Goal: Task Accomplishment & Management: Manage account settings

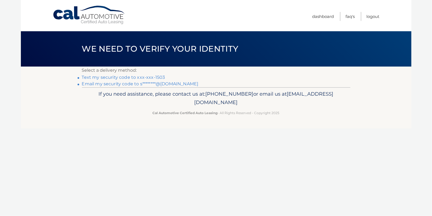
click at [121, 77] on link "Text my security code to xxx-xxx-1503" at bounding box center [123, 77] width 83 height 5
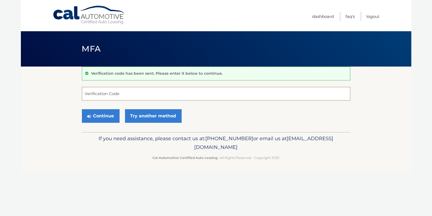
click at [121, 95] on input "Verification Code" at bounding box center [216, 94] width 269 height 14
type input "6"
type input "500486"
click at [107, 119] on button "Continue" at bounding box center [101, 116] width 38 height 14
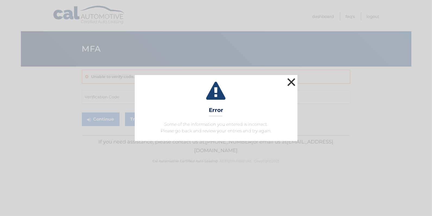
click at [290, 83] on button "×" at bounding box center [291, 82] width 11 height 11
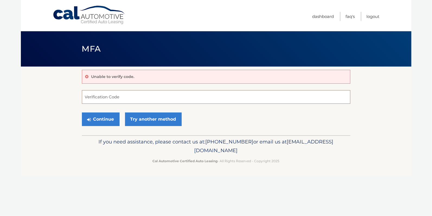
click at [137, 96] on input "Verification Code" at bounding box center [216, 97] width 269 height 14
type input "500486"
click at [106, 121] on button "Continue" at bounding box center [101, 119] width 38 height 14
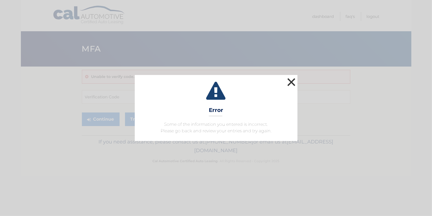
click at [290, 83] on button "×" at bounding box center [291, 82] width 11 height 11
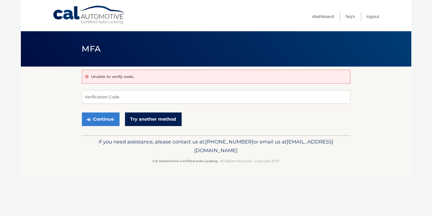
click at [158, 120] on link "Try another method" at bounding box center [153, 119] width 57 height 14
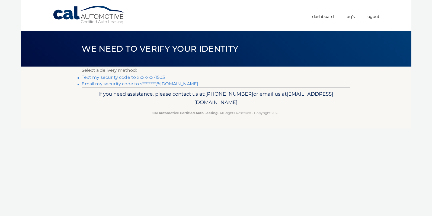
click at [134, 76] on link "Text my security code to xxx-xxx-1503" at bounding box center [123, 77] width 83 height 5
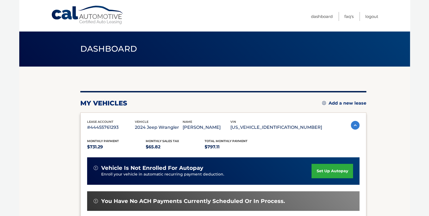
click at [379, 160] on section "my vehicles Add a new lease lease account #44455761293 vehicle 2024 Jeep Wrangl…" at bounding box center [214, 176] width 391 height 221
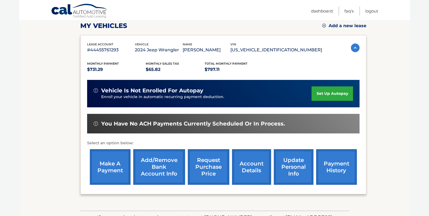
scroll to position [81, 0]
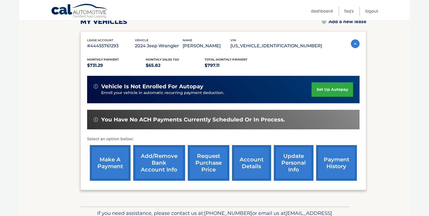
click at [119, 167] on link "make a payment" at bounding box center [110, 163] width 41 height 36
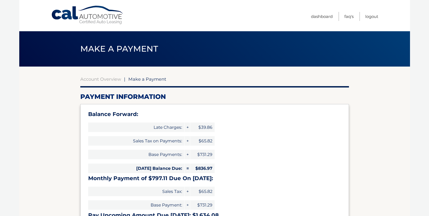
select select "NTcwMGE5MmMtZWNjMy00Y2QyLWI1MTItYzVlNzYwZWVhODBi"
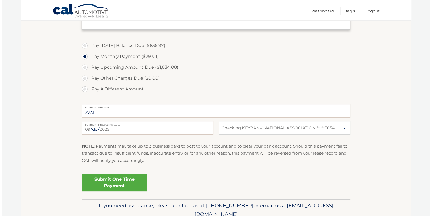
scroll to position [199, 0]
click at [117, 180] on link "Submit One Time Payment" at bounding box center [112, 181] width 65 height 17
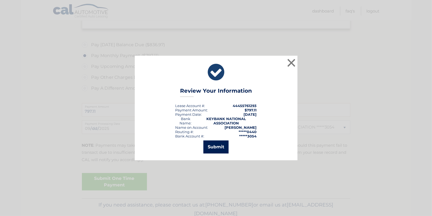
click at [217, 149] on button "Submit" at bounding box center [216, 146] width 25 height 13
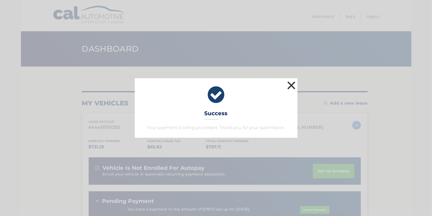
click at [291, 88] on button "×" at bounding box center [291, 85] width 11 height 11
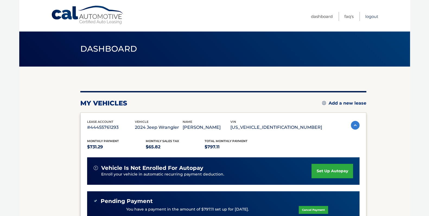
click at [371, 16] on link "Logout" at bounding box center [371, 16] width 13 height 9
